Goal: Task Accomplishment & Management: Manage account settings

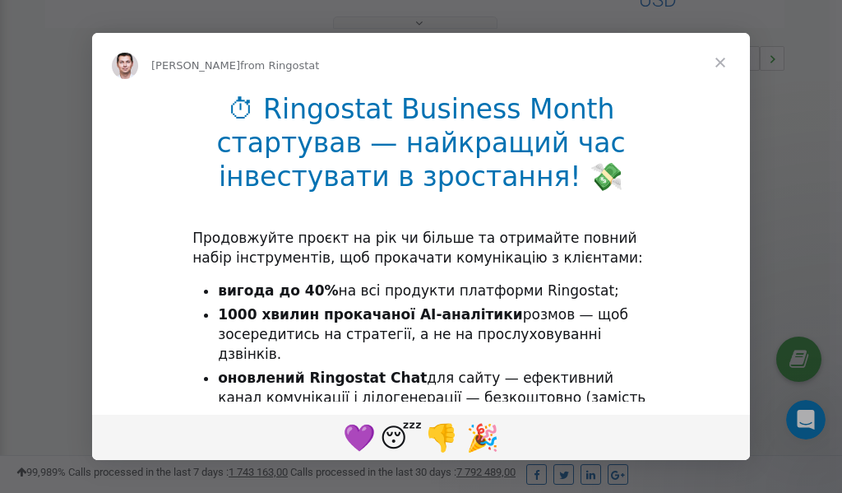
click at [722, 66] on span "Close" at bounding box center [720, 62] width 59 height 59
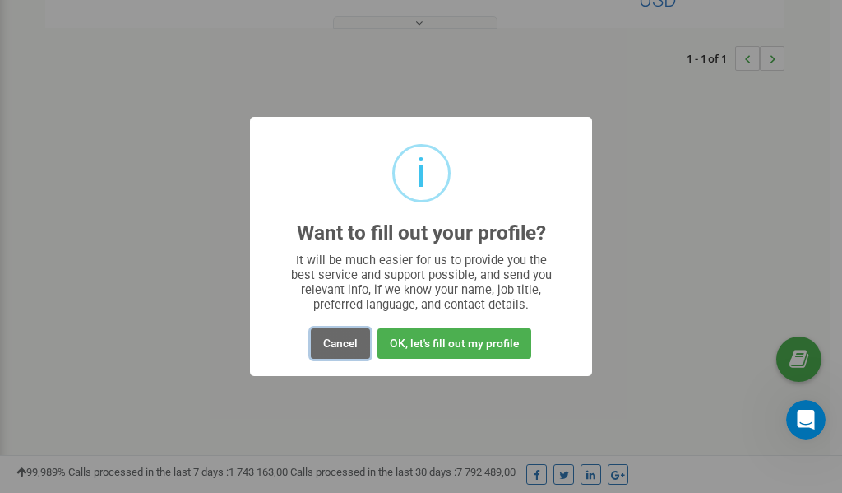
click at [341, 342] on button "Cancel" at bounding box center [340, 343] width 59 height 30
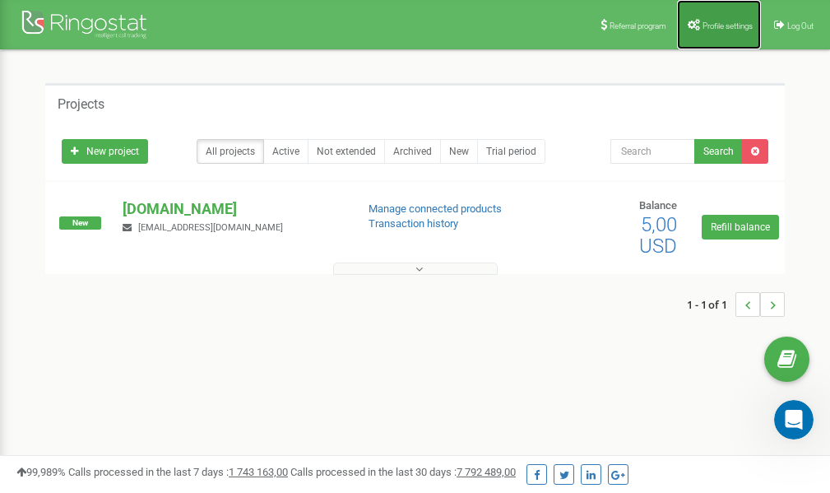
click at [713, 33] on link "Profile settings" at bounding box center [719, 24] width 84 height 49
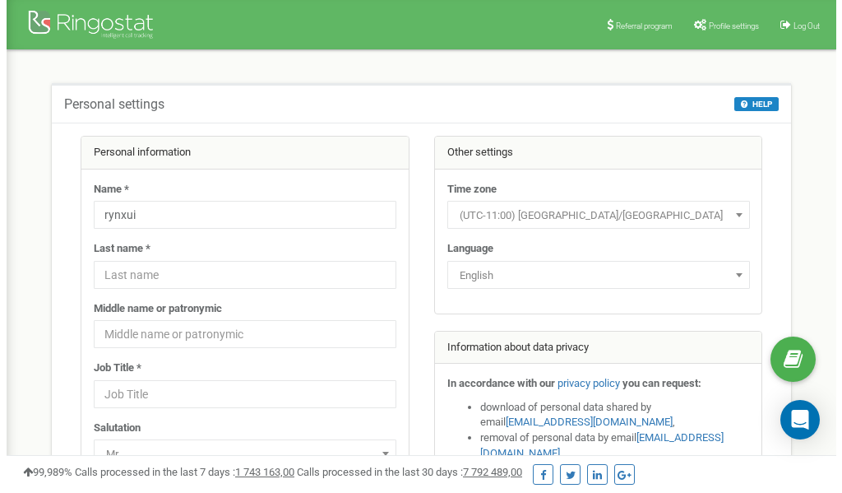
scroll to position [82, 0]
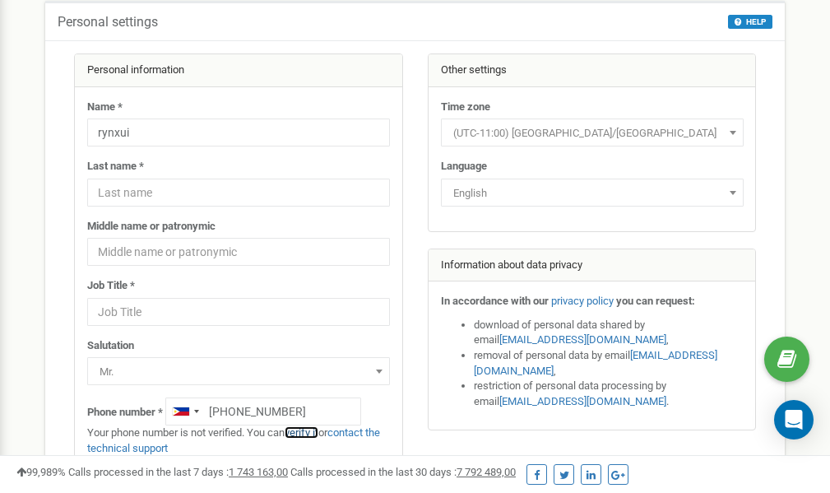
click at [311, 429] on link "verify it" at bounding box center [302, 432] width 34 height 12
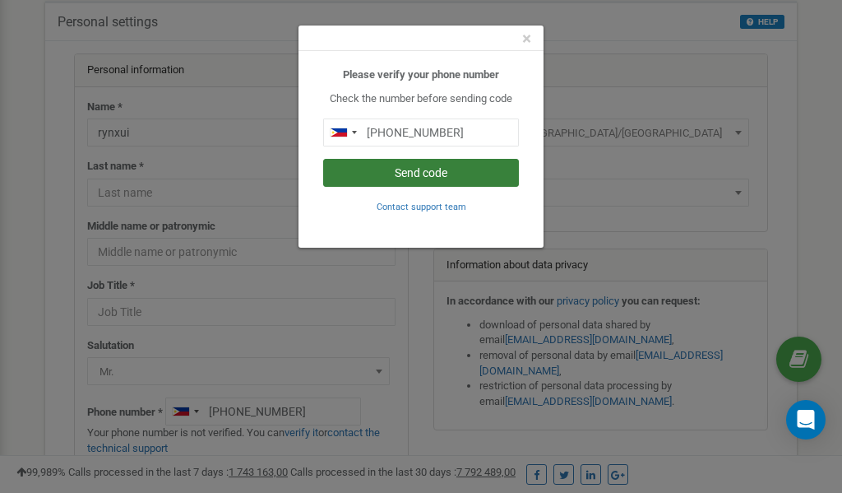
click at [430, 169] on button "Send code" at bounding box center [421, 173] width 196 height 28
